Goal: Task Accomplishment & Management: Manage account settings

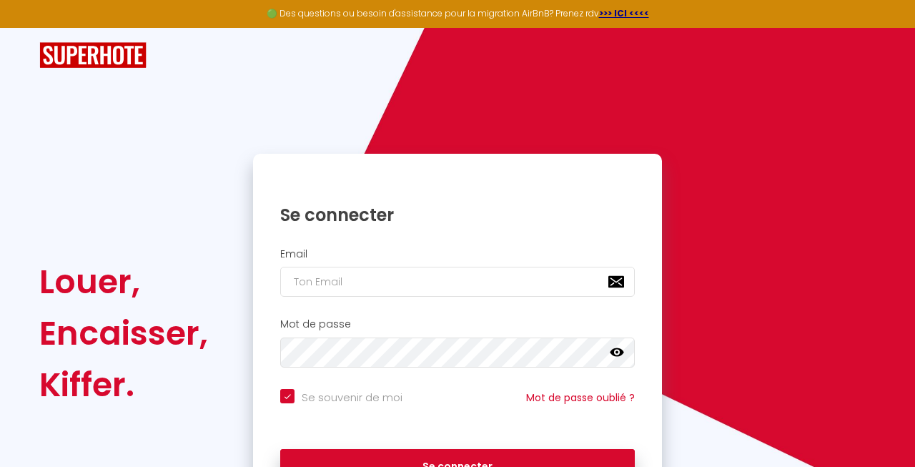
click at [367, 277] on input "email" at bounding box center [457, 282] width 354 height 30
click at [395, 282] on input "email" at bounding box center [457, 282] width 354 height 30
click at [297, 248] on h2 "Email" at bounding box center [457, 254] width 354 height 12
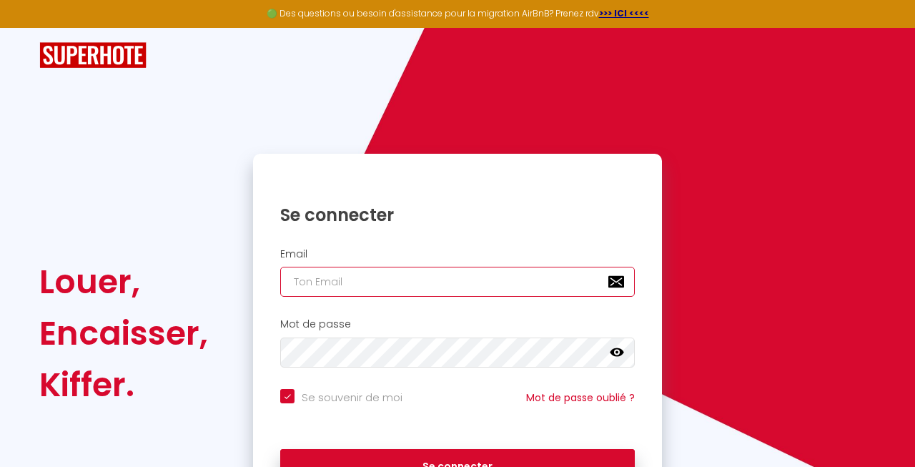
click at [313, 284] on input "email" at bounding box center [457, 282] width 354 height 30
type input "[EMAIL_ADDRESS][DOMAIN_NAME]"
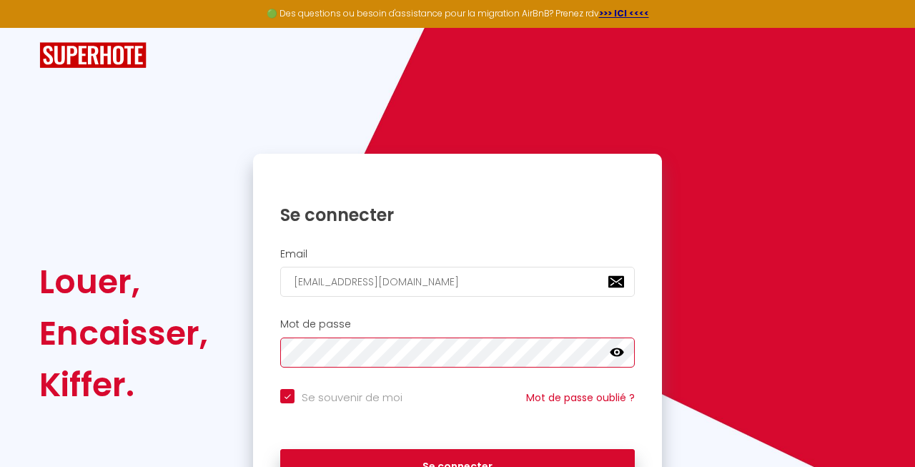
checkbox input "true"
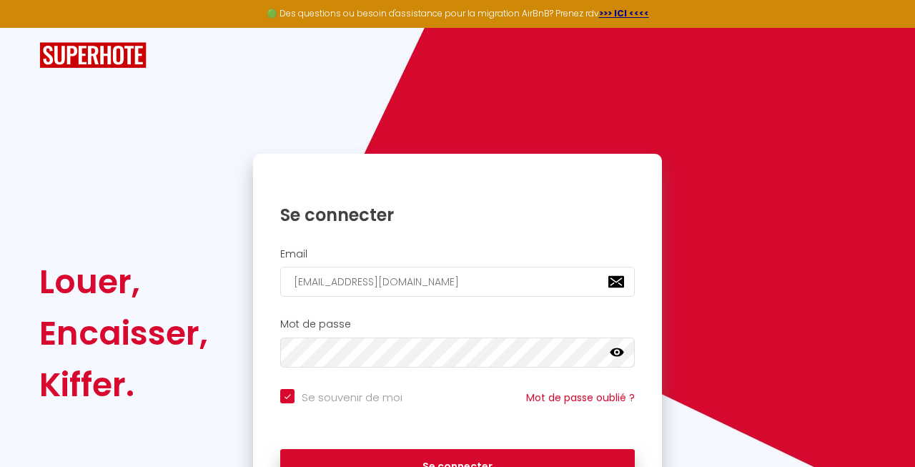
click at [620, 352] on icon at bounding box center [617, 352] width 14 height 9
